Goal: Entertainment & Leisure: Browse casually

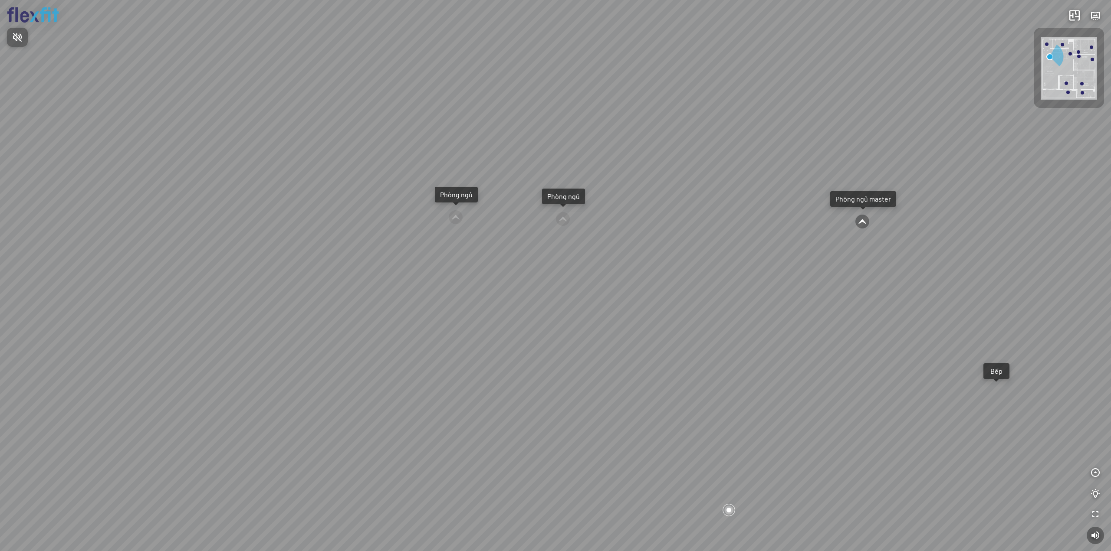
drag, startPoint x: 805, startPoint y: 316, endPoint x: 925, endPoint y: 331, distance: 121.1
click at [925, 331] on div at bounding box center [555, 275] width 1111 height 551
drag, startPoint x: 915, startPoint y: 322, endPoint x: 603, endPoint y: 331, distance: 312.1
click at [606, 331] on div "Ban công Bếp Phòng ngủ master Phòng ngủ Phòng ngủ" at bounding box center [555, 275] width 1111 height 551
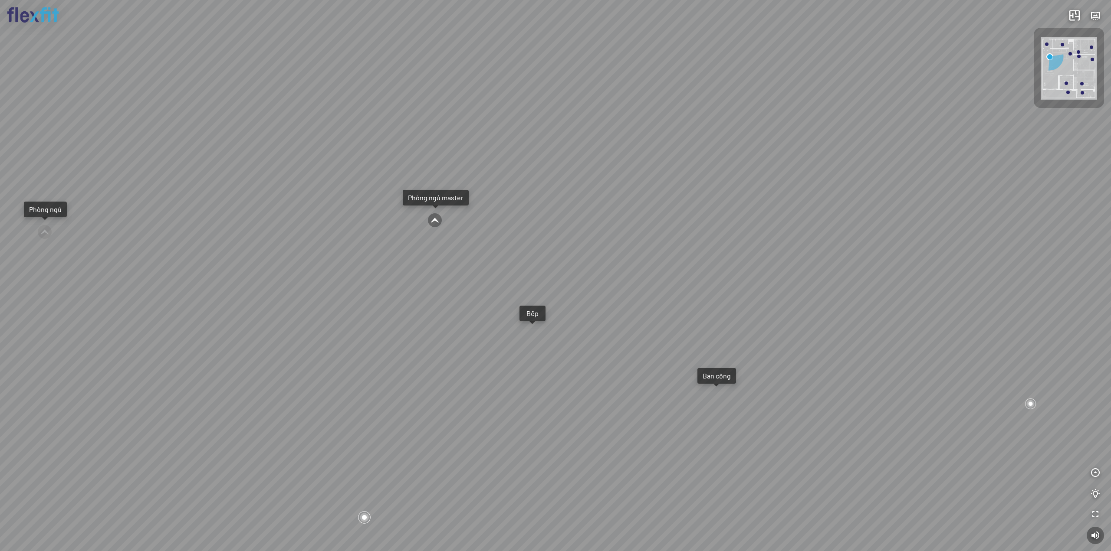
drag, startPoint x: 610, startPoint y: 298, endPoint x: 487, endPoint y: 288, distance: 122.8
click at [516, 292] on div "Ban công Bếp Phòng ngủ master Phòng ngủ Phòng ngủ" at bounding box center [555, 275] width 1111 height 551
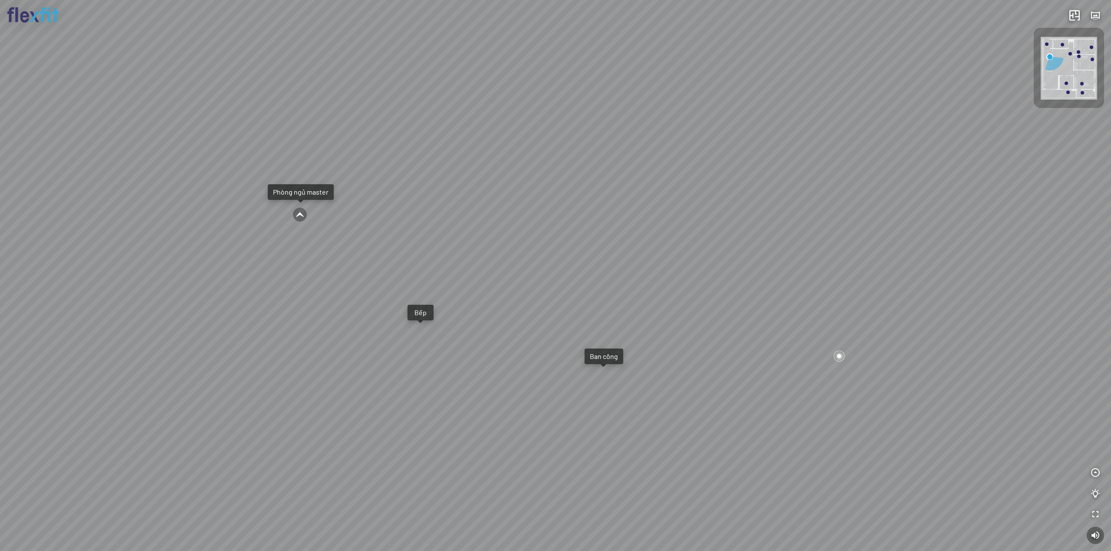
drag, startPoint x: 609, startPoint y: 271, endPoint x: 545, endPoint y: 266, distance: 63.6
click at [545, 266] on div "Ban công Bếp Phòng ngủ master Phòng ngủ Phòng ngủ" at bounding box center [555, 275] width 1111 height 551
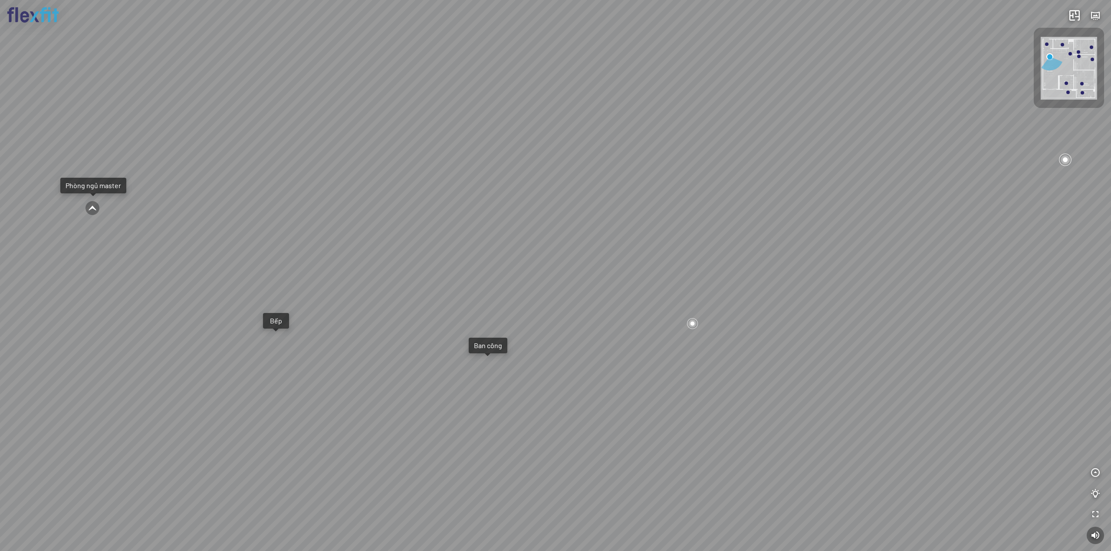
drag, startPoint x: 508, startPoint y: 260, endPoint x: 484, endPoint y: 259, distance: 23.5
click at [484, 259] on div "Ban công Bếp Phòng ngủ master Phòng ngủ Phòng ngủ" at bounding box center [555, 275] width 1111 height 551
drag, startPoint x: 484, startPoint y: 259, endPoint x: 636, endPoint y: 261, distance: 152.3
click at [614, 261] on div "Ban công Bếp Phòng ngủ master Phòng ngủ Phòng ngủ" at bounding box center [555, 275] width 1111 height 551
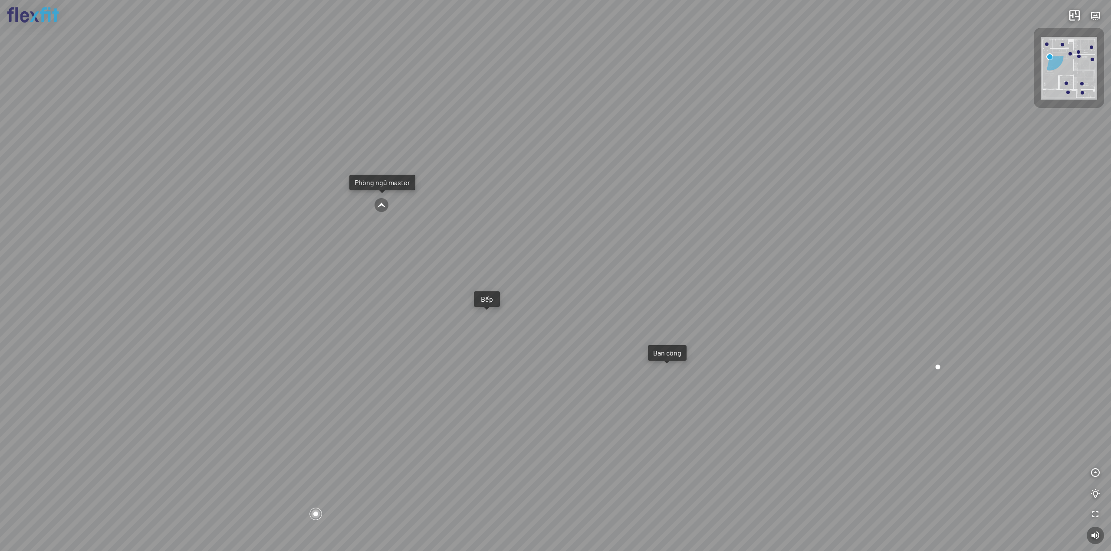
drag, startPoint x: 559, startPoint y: 262, endPoint x: 658, endPoint y: 262, distance: 98.9
click at [658, 262] on div "Ban công Bếp Phòng ngủ master Phòng ngủ Phòng ngủ" at bounding box center [555, 275] width 1111 height 551
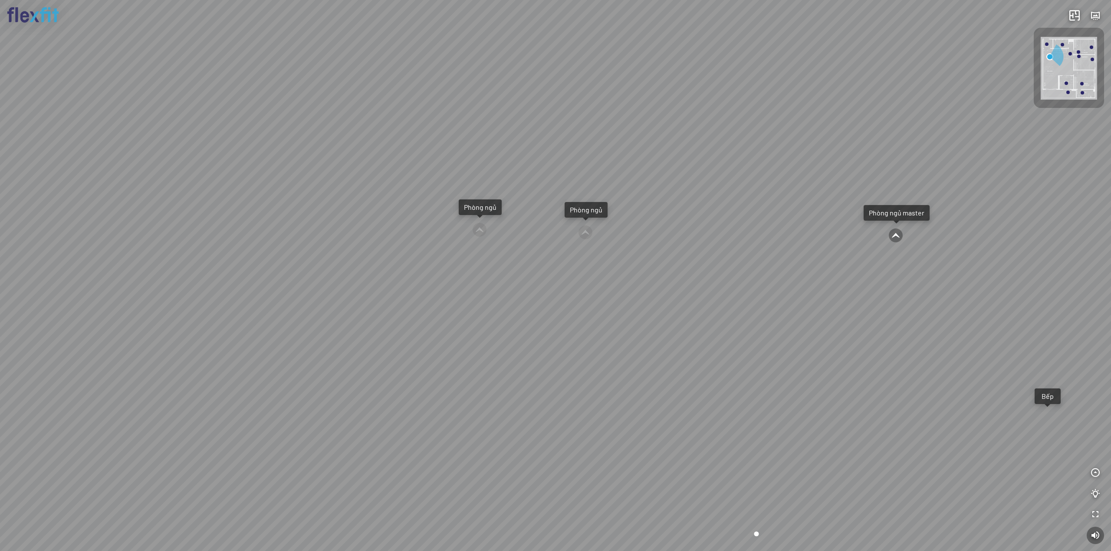
drag, startPoint x: 521, startPoint y: 299, endPoint x: 748, endPoint y: 326, distance: 229.0
click at [748, 326] on div "Ban công Bếp Phòng ngủ master Phòng ngủ Phòng ngủ" at bounding box center [555, 275] width 1111 height 551
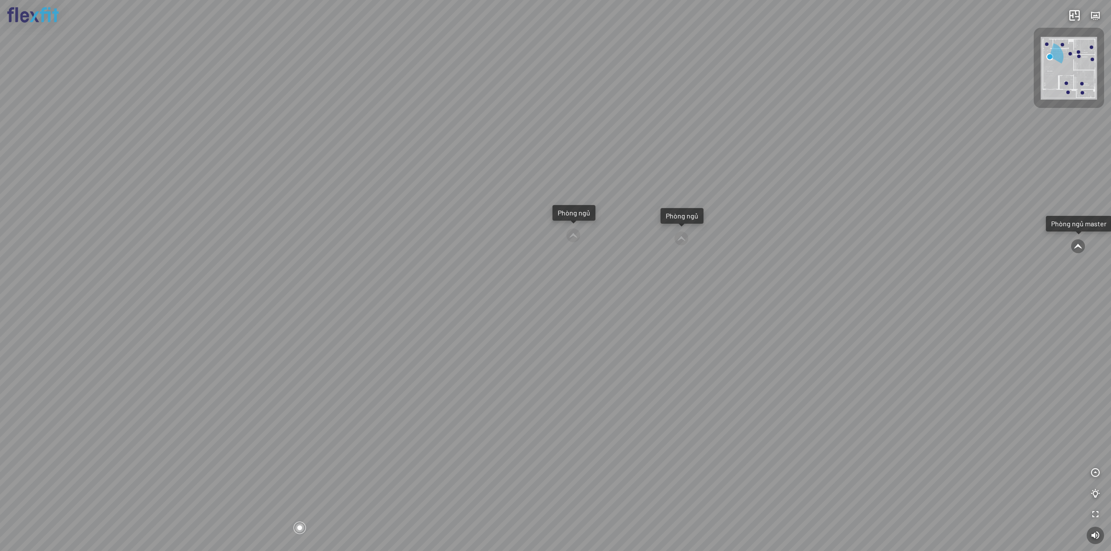
drag, startPoint x: 748, startPoint y: 326, endPoint x: 799, endPoint y: 325, distance: 50.8
click at [794, 324] on div "Ban công Bếp Phòng ngủ master Phòng ngủ Phòng ngủ" at bounding box center [555, 275] width 1111 height 551
